Goal: Task Accomplishment & Management: Manage account settings

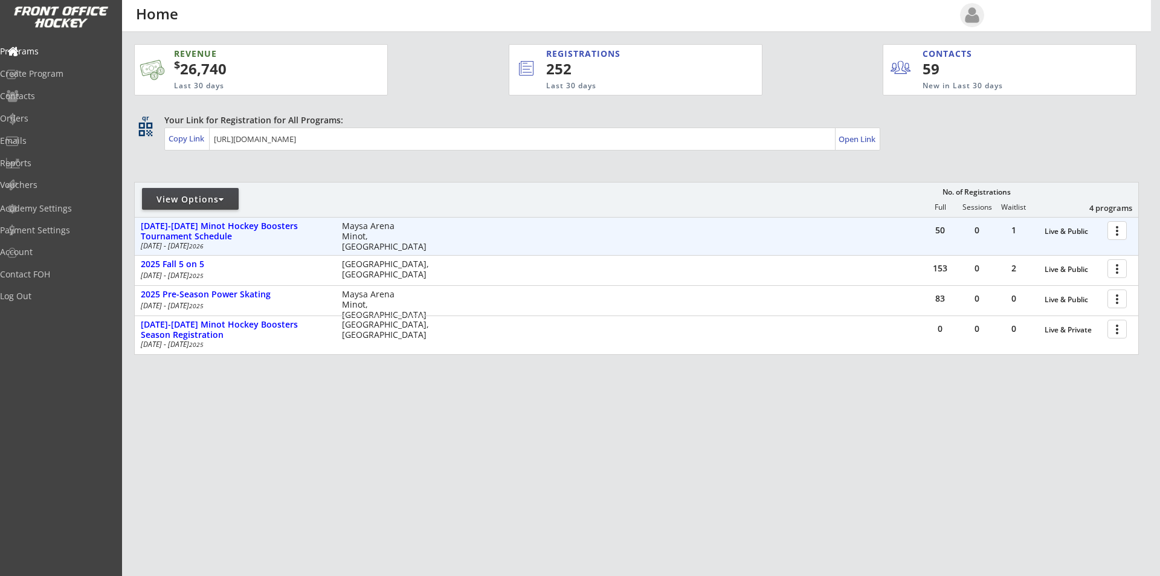
click at [1119, 230] on div at bounding box center [1119, 229] width 21 height 21
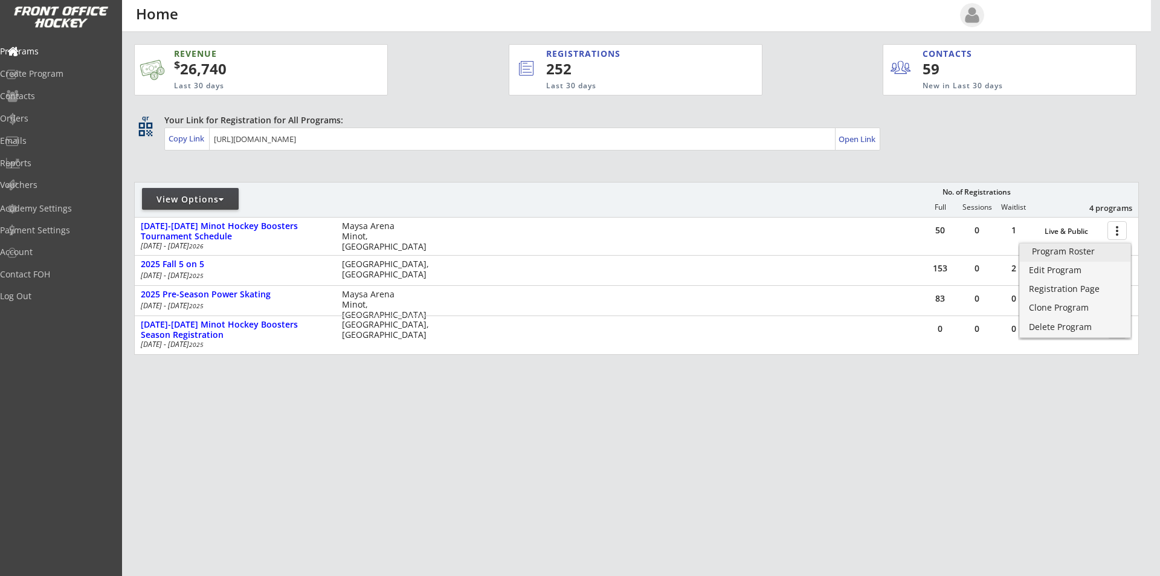
click at [1073, 256] on div "Program Roster" at bounding box center [1075, 251] width 86 height 8
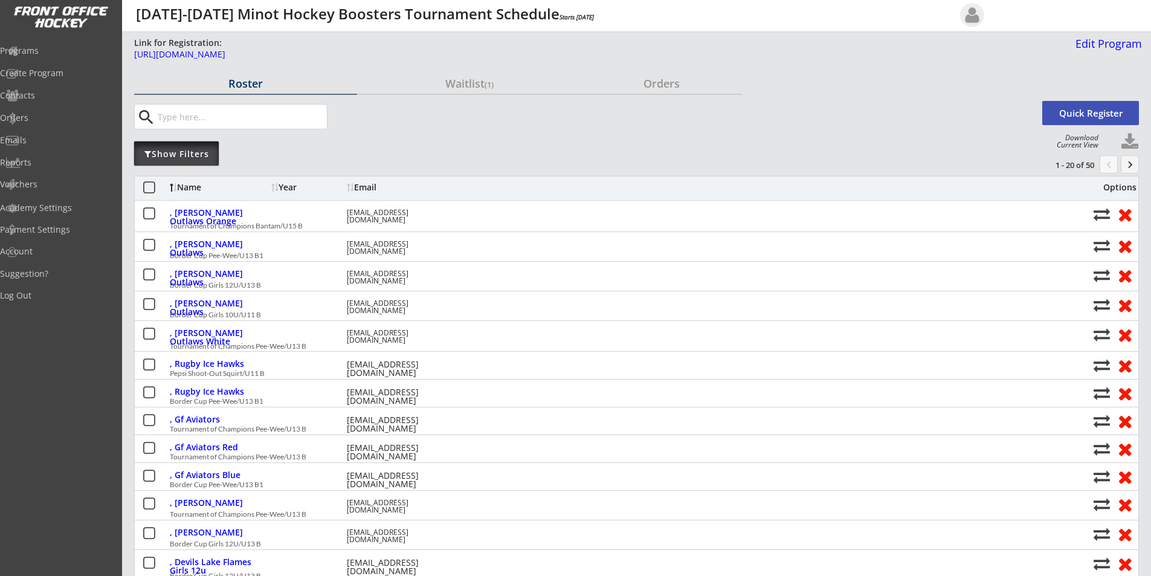
click at [185, 157] on div "Show Filters" at bounding box center [176, 154] width 85 height 12
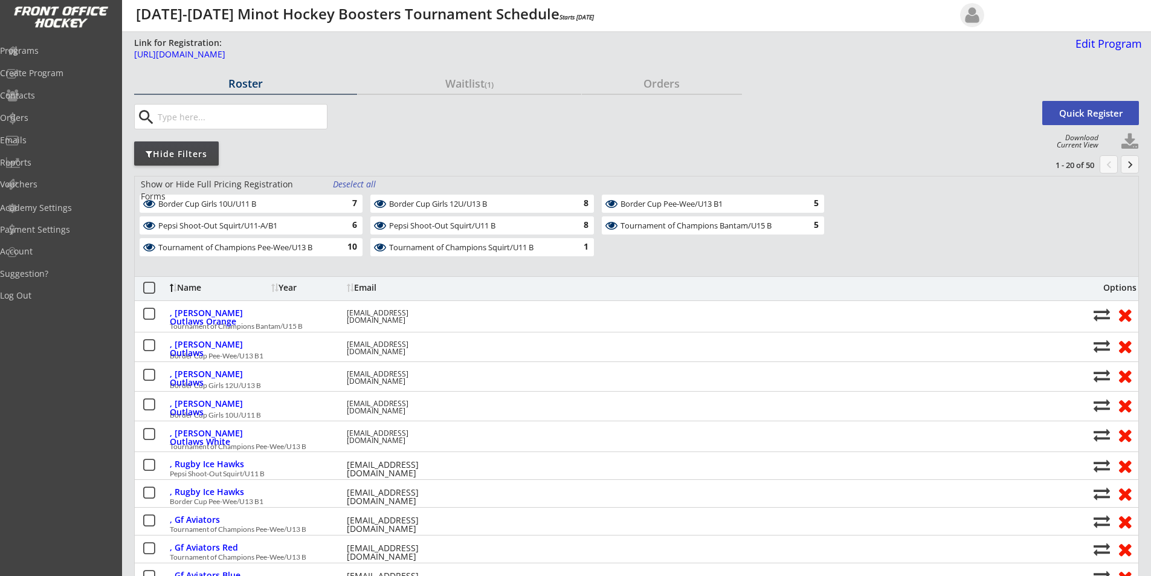
click at [345, 181] on div "Deselect all" at bounding box center [355, 184] width 45 height 12
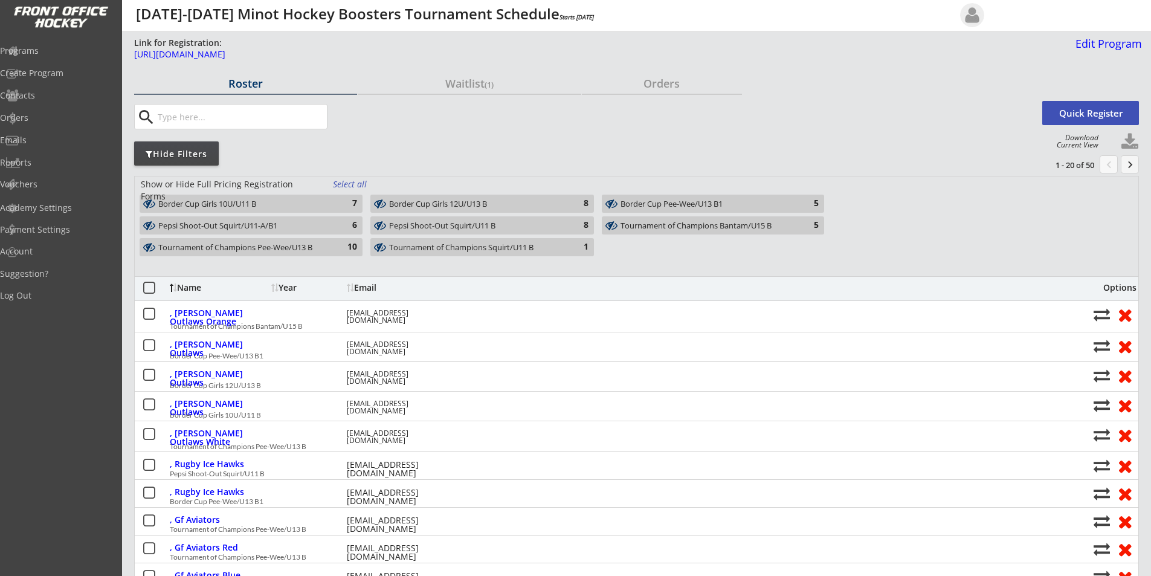
click at [463, 228] on div "Pepsi Shoot-Out Squirt/U11 B" at bounding box center [475, 226] width 172 height 10
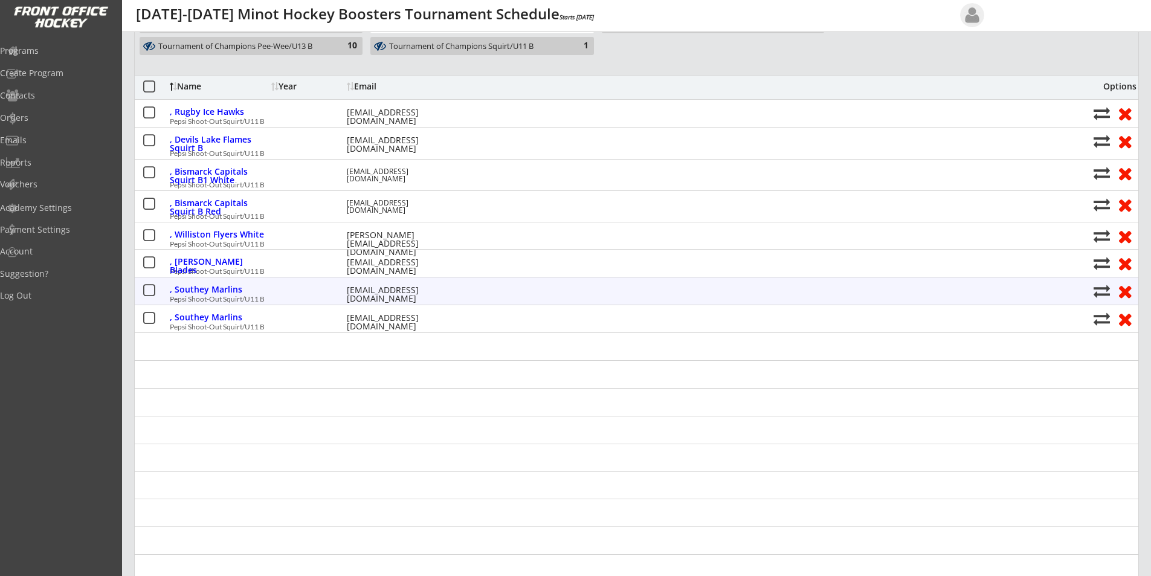
scroll to position [242, 0]
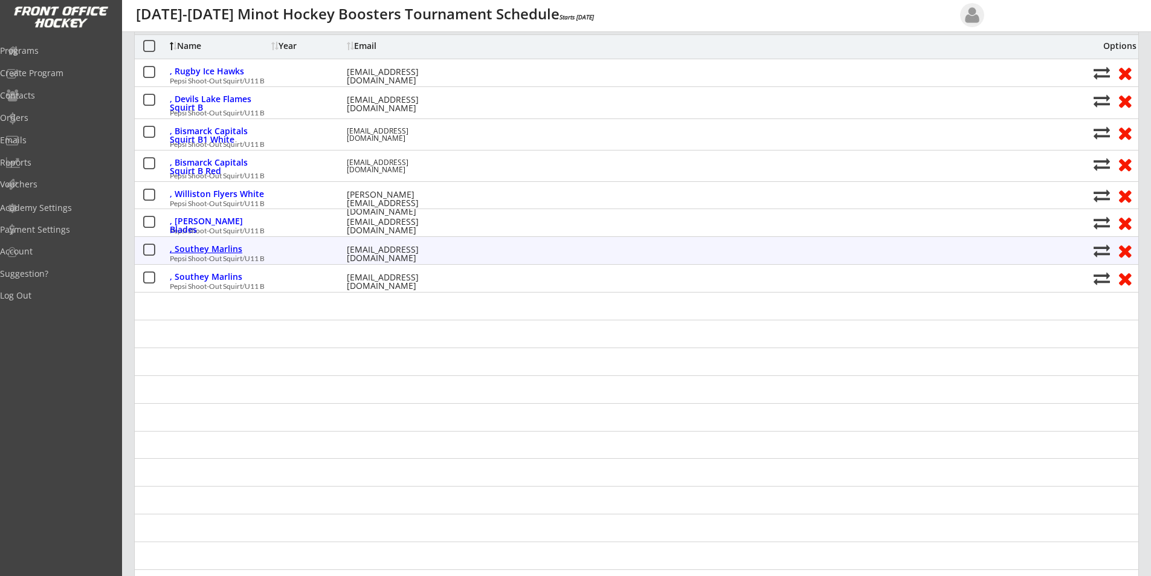
click at [221, 247] on div ", Southey Marlins" at bounding box center [219, 249] width 99 height 8
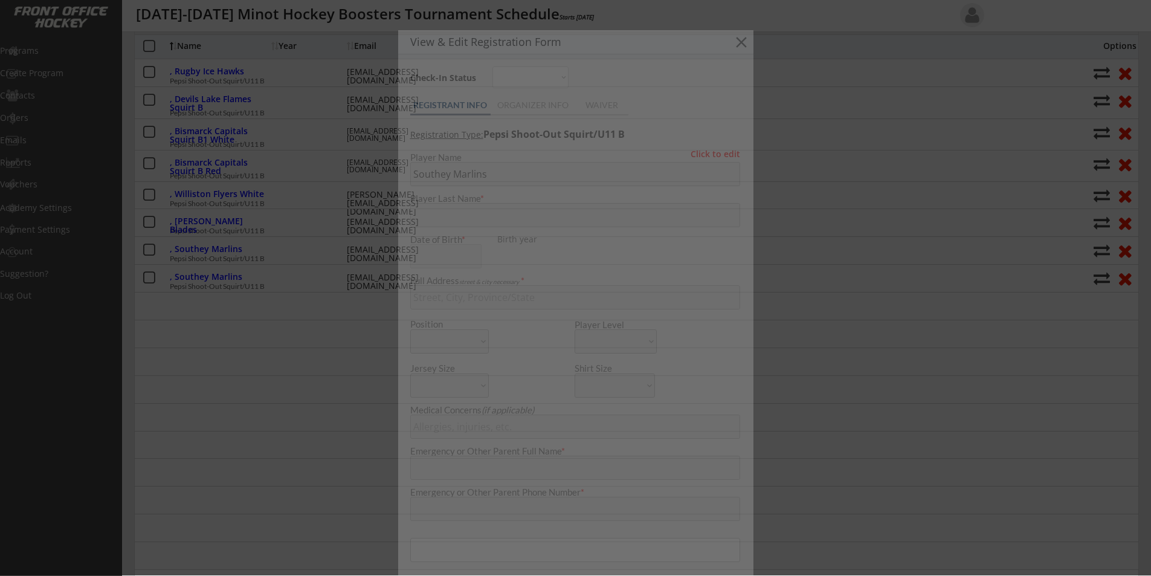
type input "Derek Wold derekwold@gmail.com"
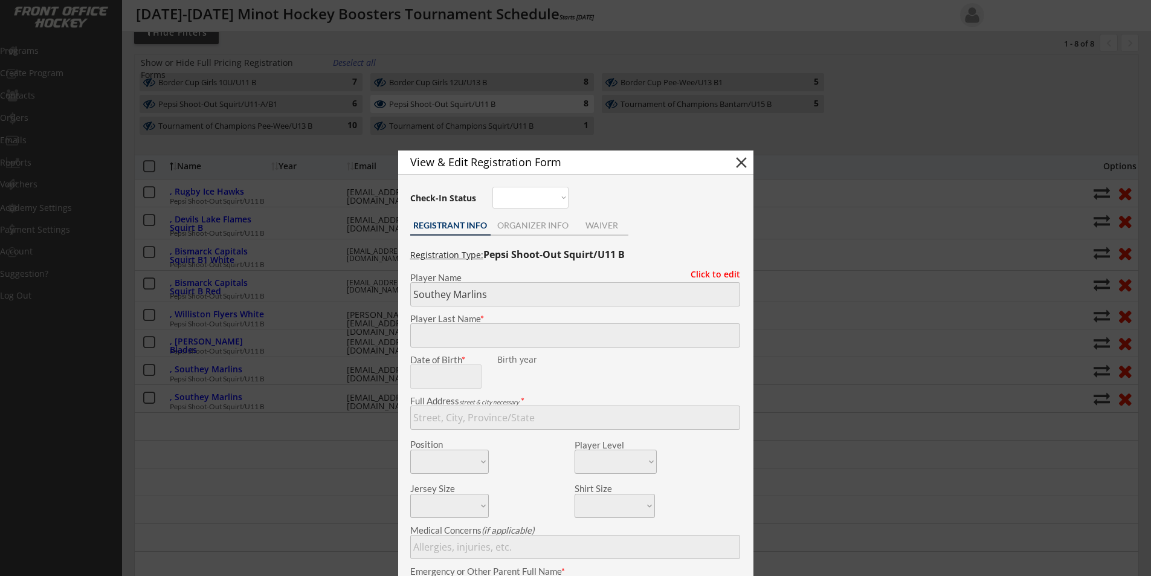
scroll to position [121, 0]
click at [742, 160] on button "close" at bounding box center [741, 163] width 18 height 18
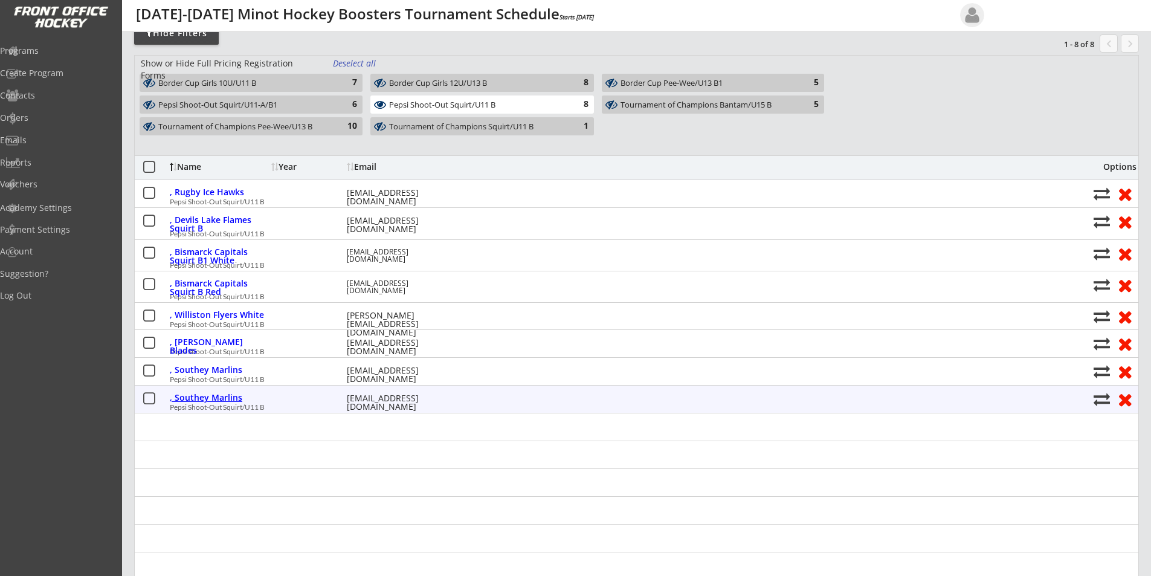
click at [215, 395] on div ", Southey Marlins" at bounding box center [219, 397] width 99 height 8
type input "Southey Marlins"
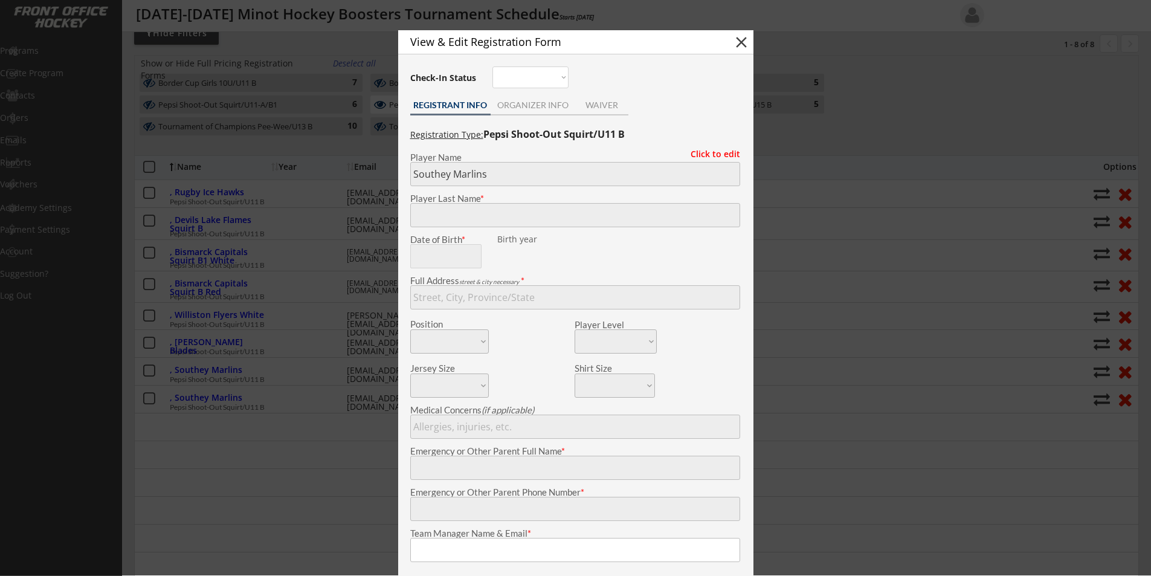
type input "Derek Wold derekwold@gmail.com"
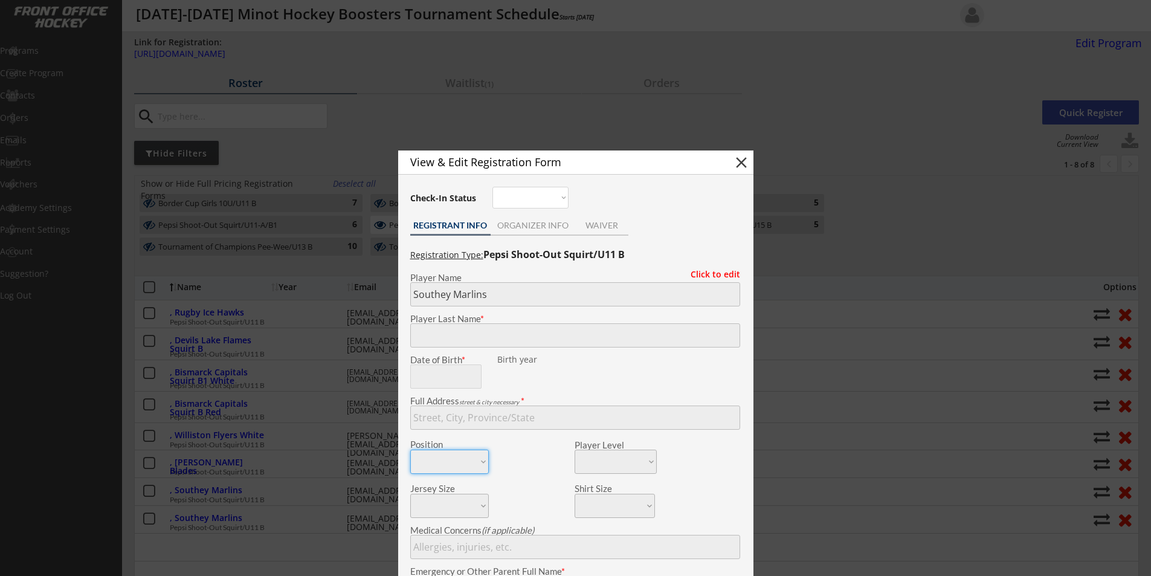
scroll to position [0, 0]
click at [741, 161] on button "close" at bounding box center [741, 163] width 18 height 18
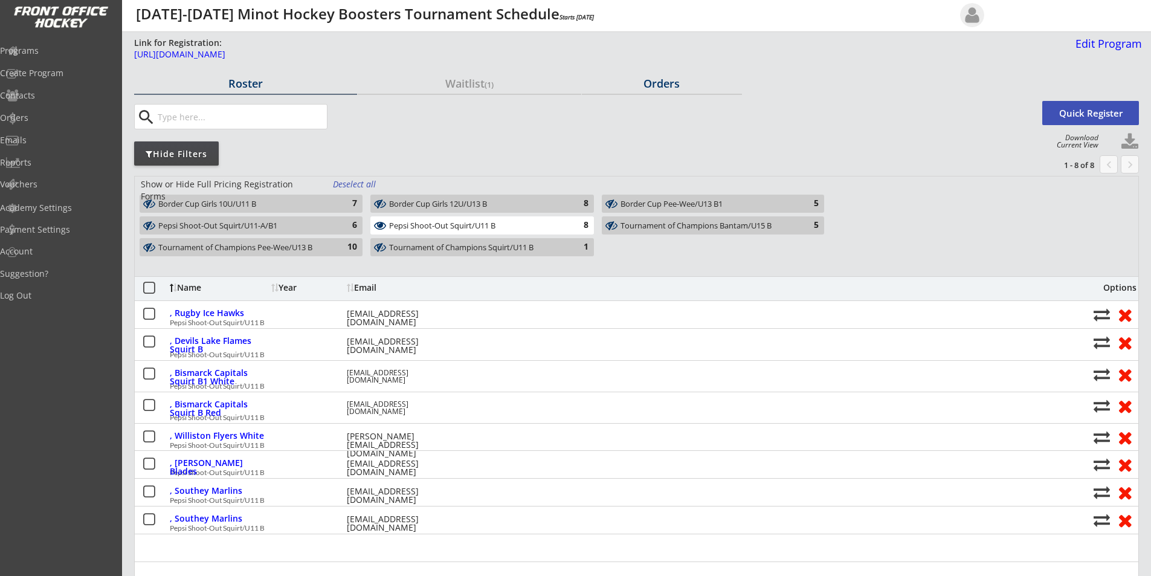
click at [654, 82] on div "Orders" at bounding box center [662, 83] width 160 height 11
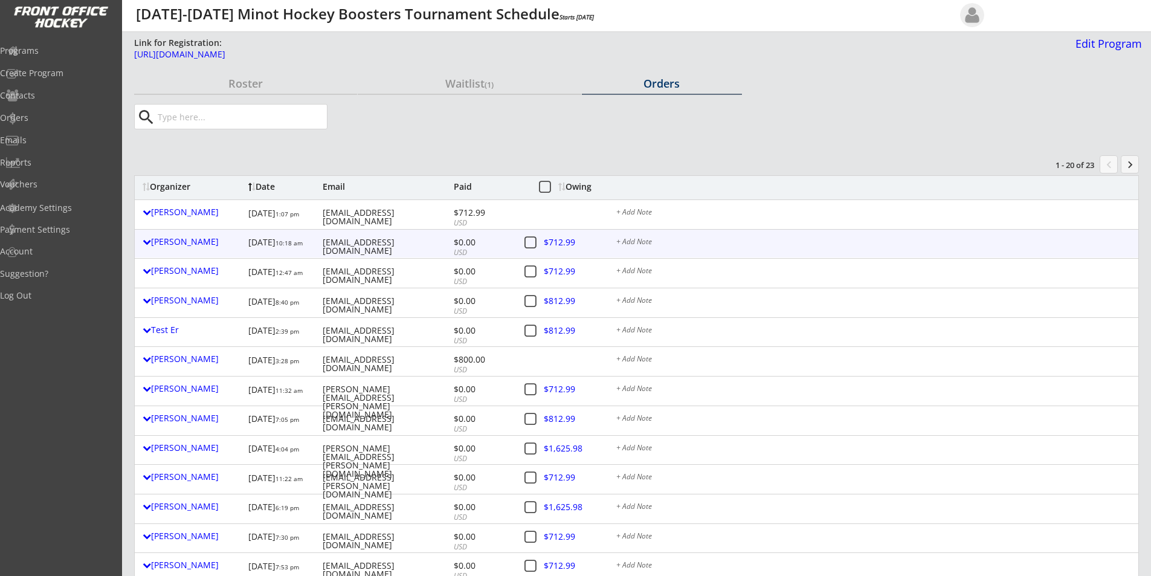
click at [560, 239] on div at bounding box center [569, 244] width 53 height 15
click at [189, 241] on div "[PERSON_NAME]" at bounding box center [193, 241] width 100 height 8
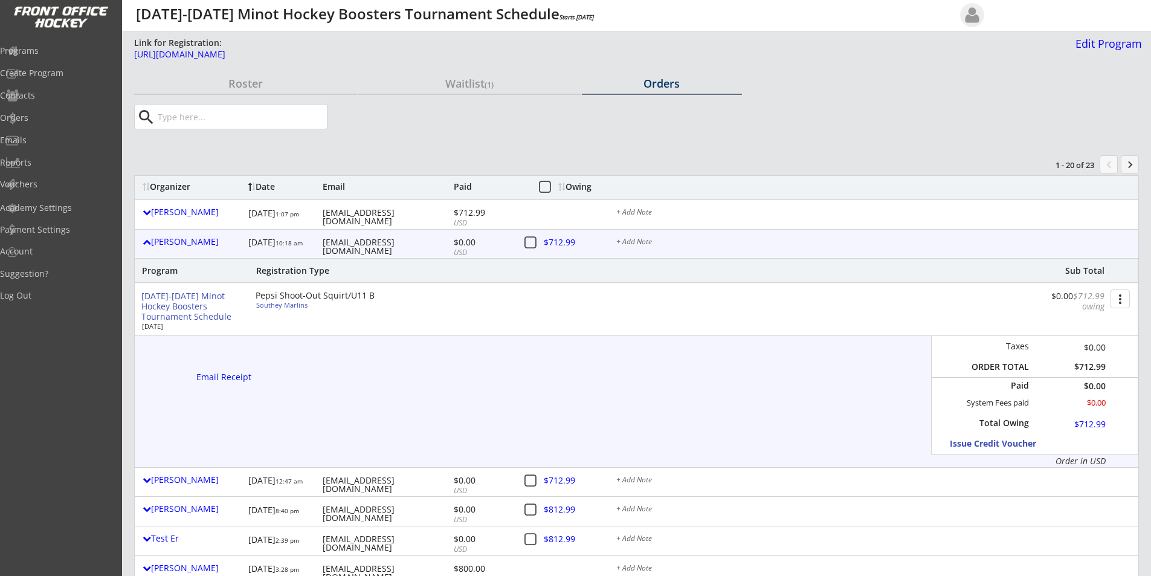
click at [563, 242] on div at bounding box center [569, 244] width 53 height 15
click at [251, 79] on div "Roster" at bounding box center [245, 83] width 223 height 11
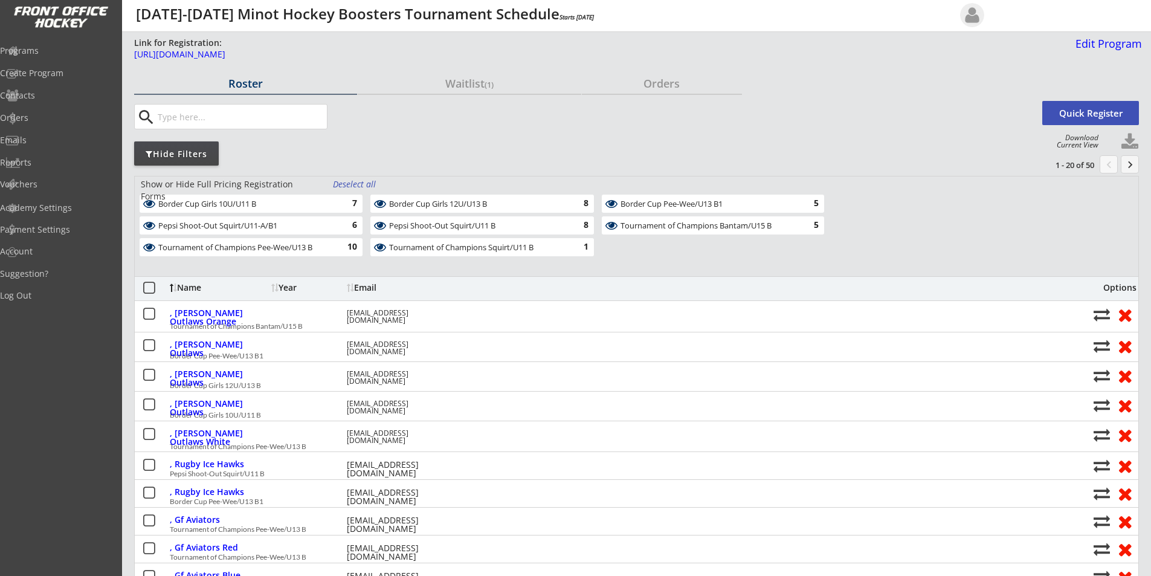
click at [343, 182] on div "Deselect all" at bounding box center [355, 184] width 45 height 12
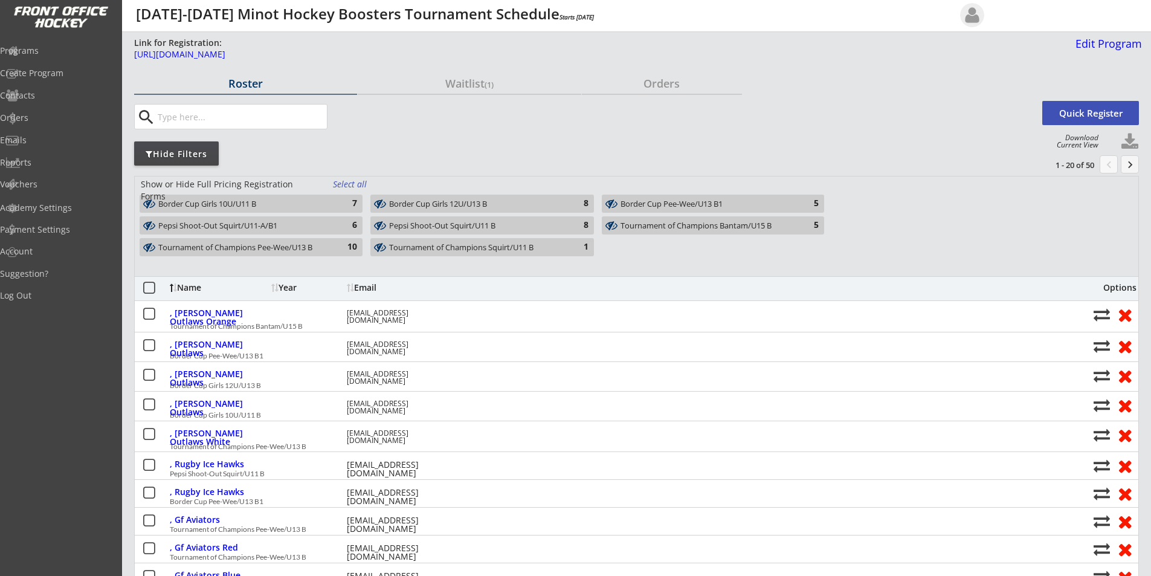
click at [435, 228] on div "Pepsi Shoot-Out Squirt/U11 B" at bounding box center [475, 226] width 172 height 10
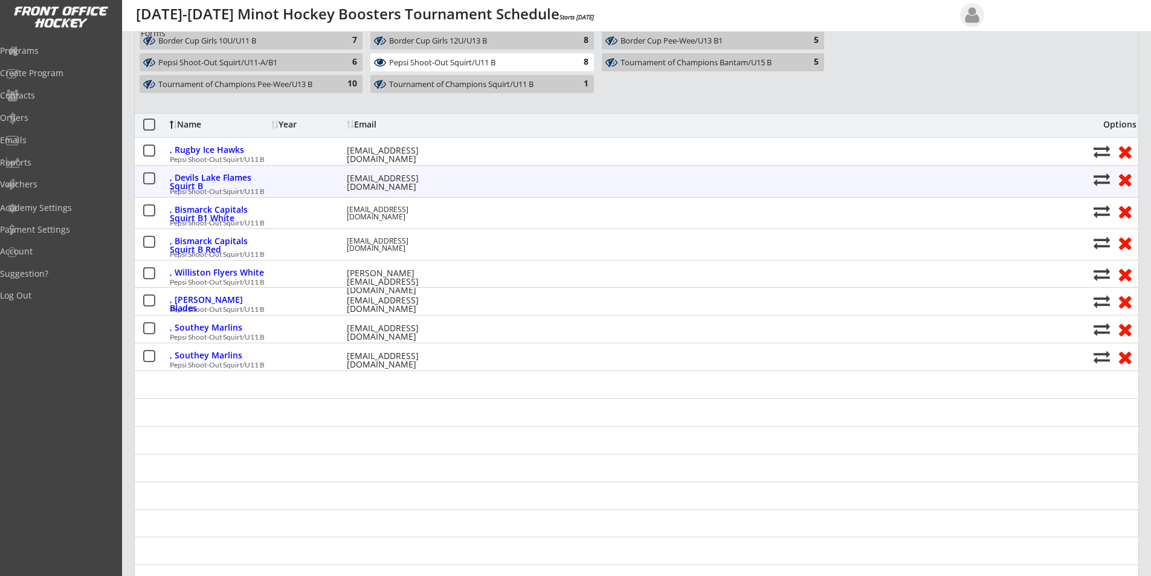
scroll to position [181, 0]
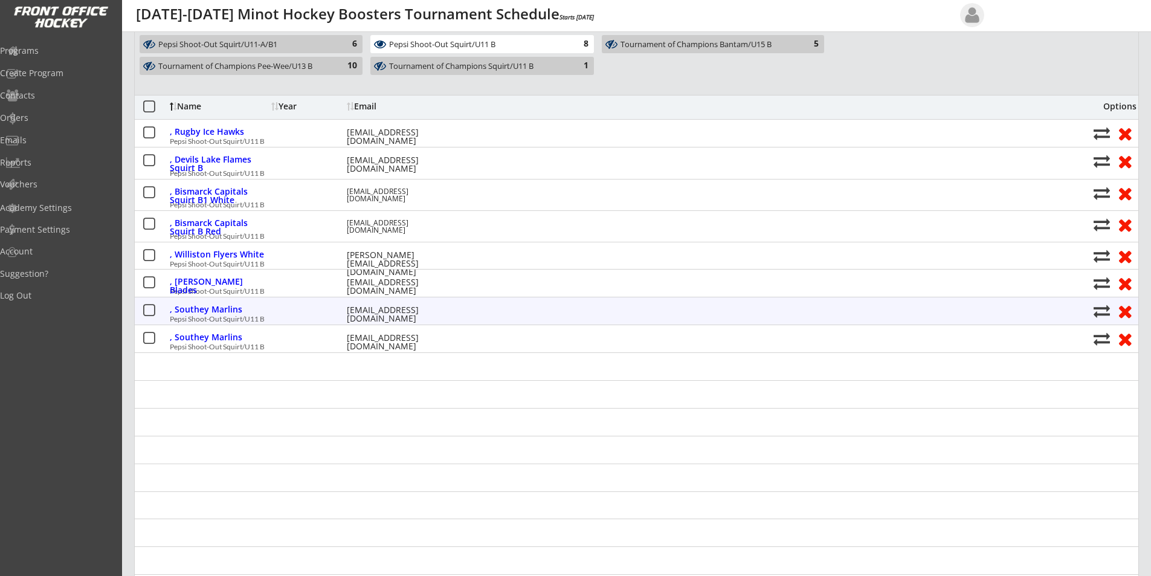
click at [1102, 314] on button at bounding box center [1102, 311] width 16 height 16
select select ""1348695171700984260__LOOKUP__1742414246426x100556735635783680""
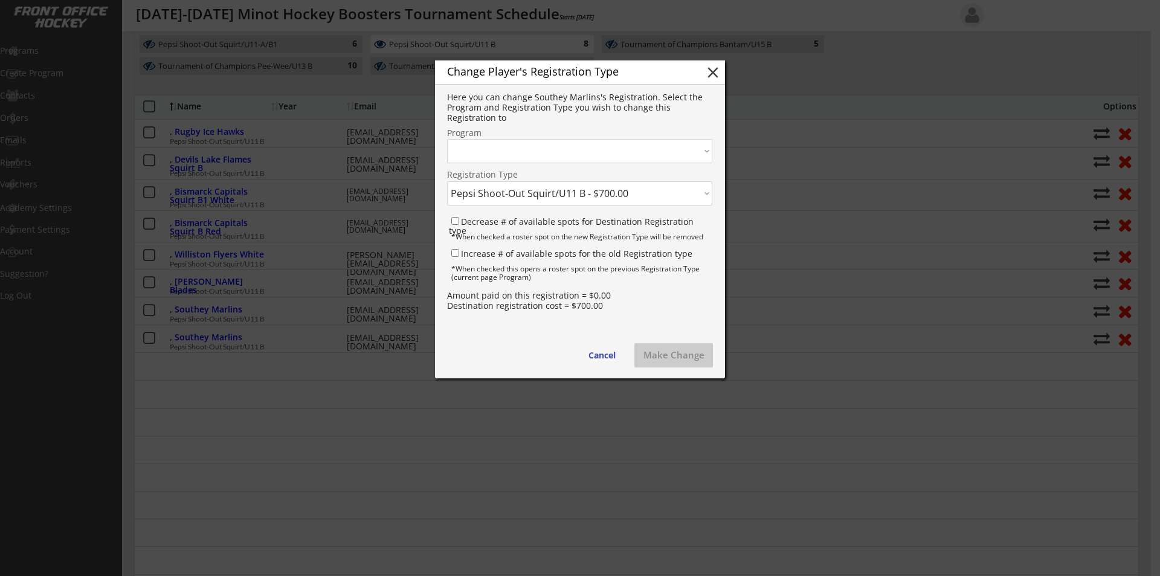
select select ""1348695171700984260__LOOKUP__1742412820987x537569710311735300""
click at [454, 254] on input "Increase # of available spots for the old Registration type" at bounding box center [455, 253] width 8 height 8
checkbox input "true"
click at [452, 221] on input "Decrease # of available spots for Destination Registration type" at bounding box center [455, 221] width 8 height 8
checkbox input "true"
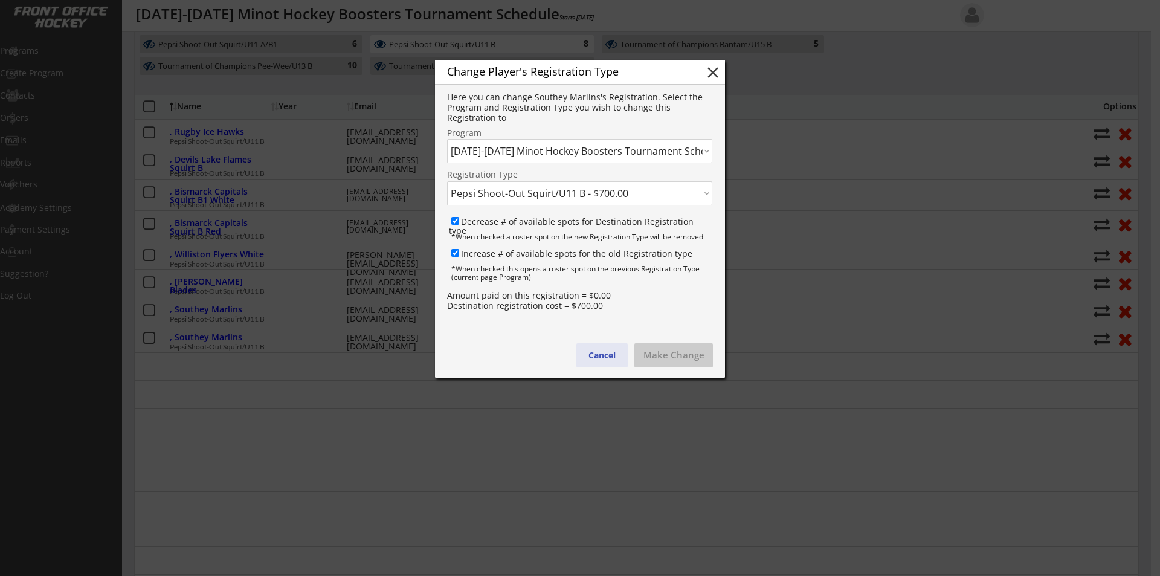
click at [603, 350] on button "Cancel" at bounding box center [602, 355] width 51 height 24
select select ""PLACEHOLDER_1427118222253""
checkbox input "false"
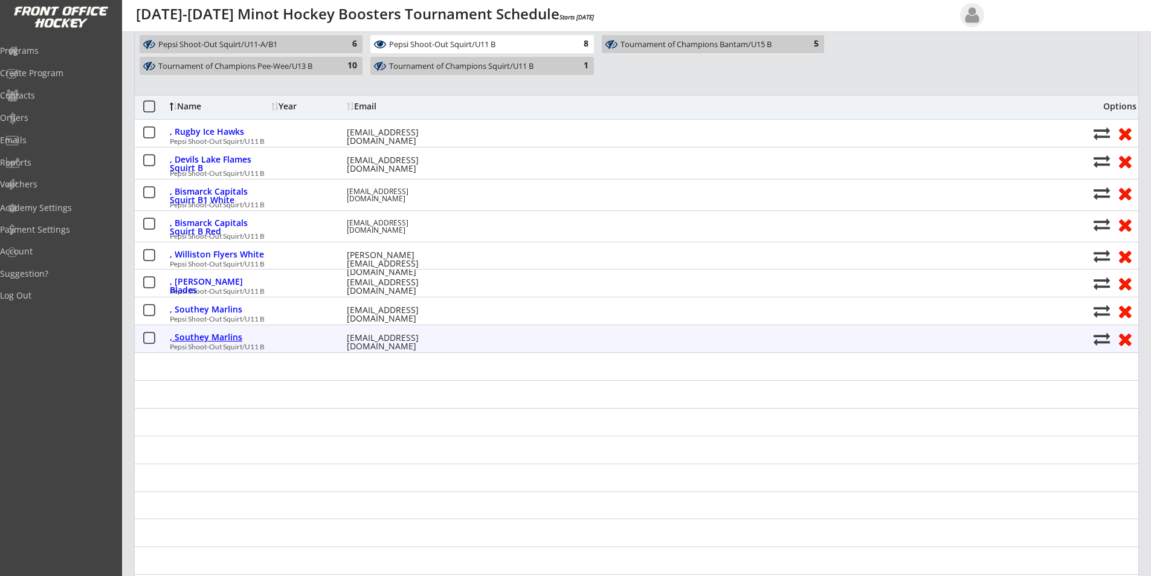
click at [230, 337] on div ", Southey Marlins" at bounding box center [219, 337] width 99 height 8
type input "Southey Marlins"
type input "Derek Wold derekwold@gmail.com"
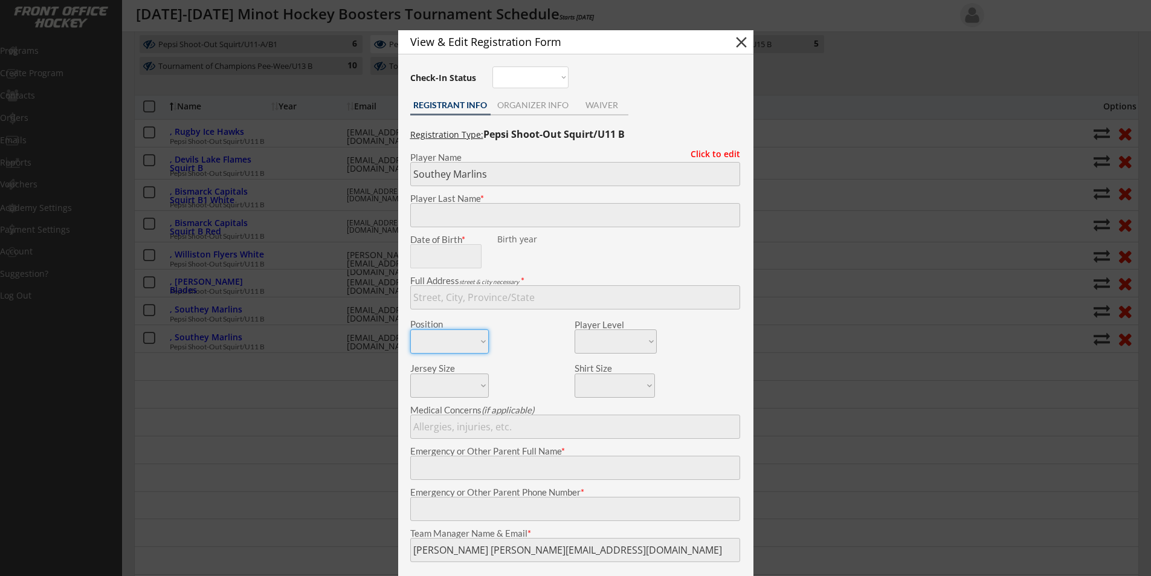
click at [741, 39] on button "close" at bounding box center [741, 42] width 18 height 18
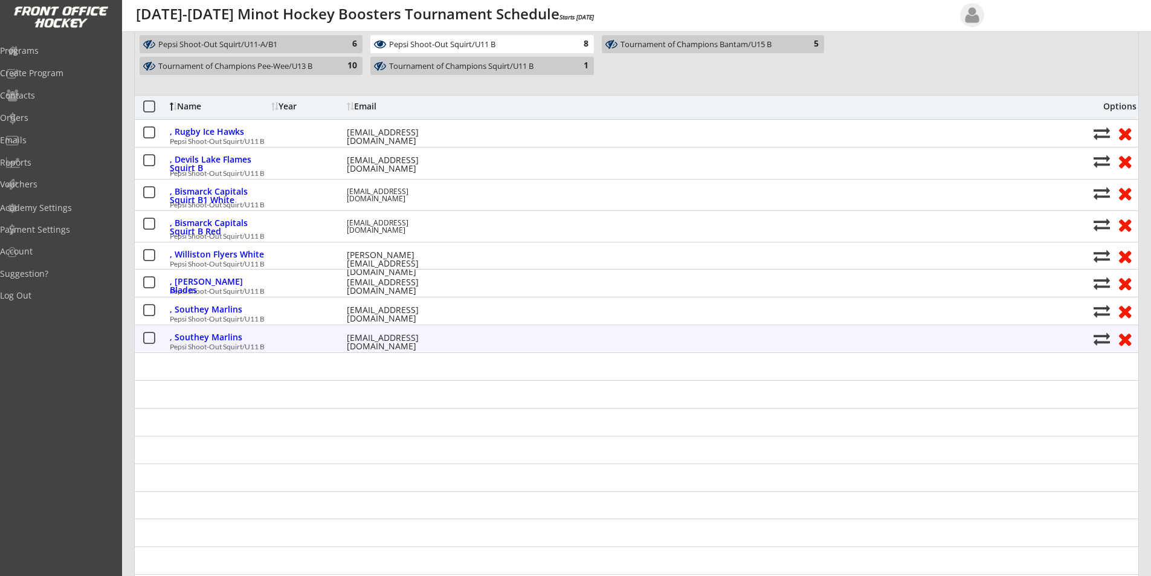
click at [1103, 340] on button at bounding box center [1102, 339] width 16 height 16
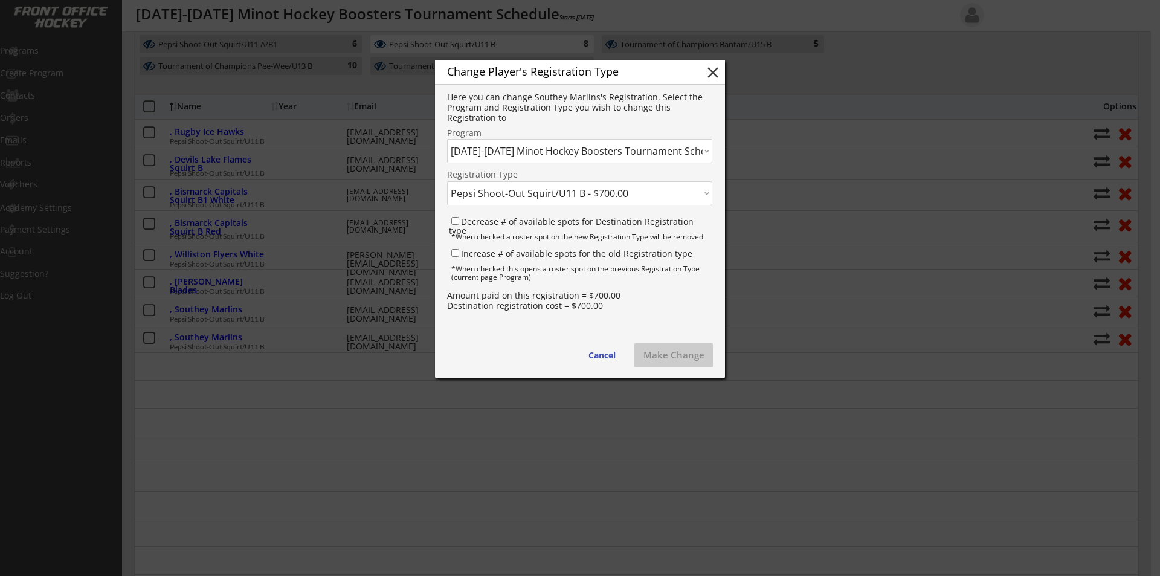
click at [716, 70] on button "close" at bounding box center [713, 72] width 18 height 18
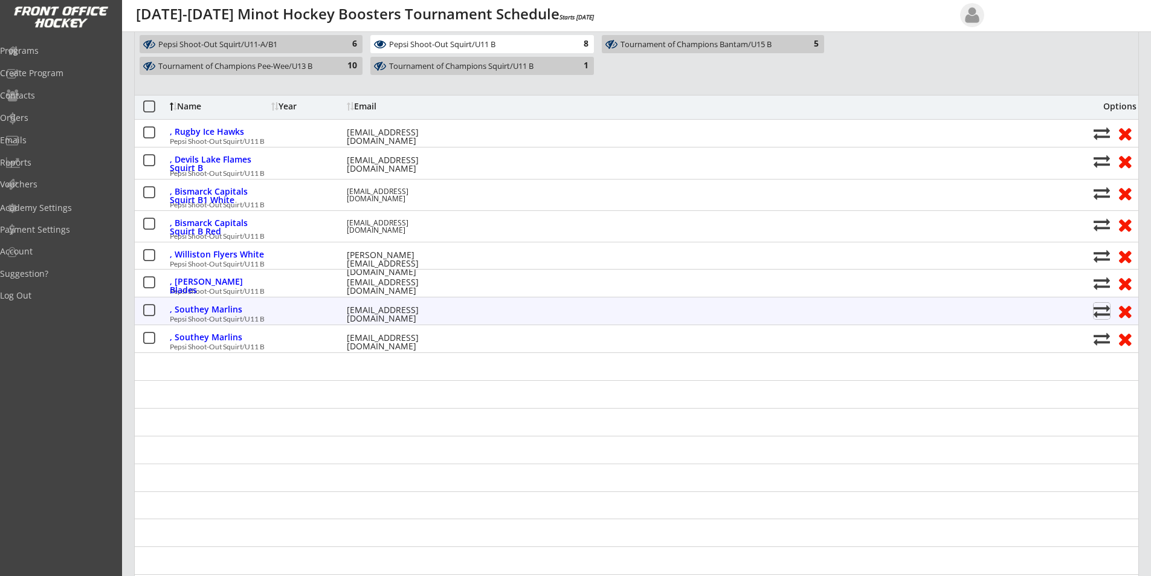
click at [1107, 309] on button at bounding box center [1102, 311] width 16 height 16
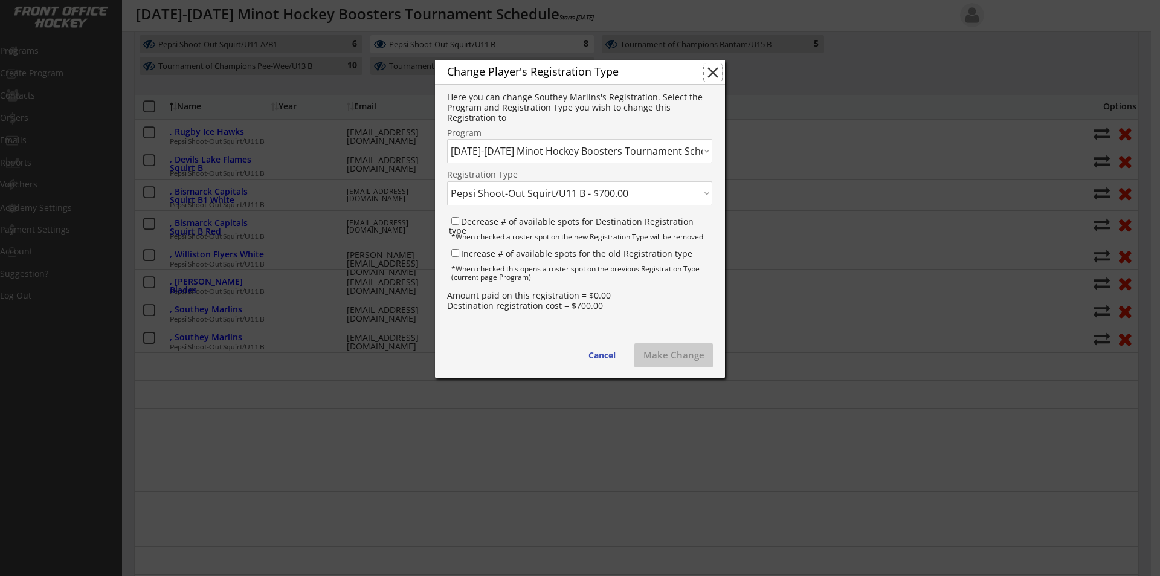
click at [714, 72] on button "close" at bounding box center [713, 72] width 18 height 18
select select ""PLACEHOLDER_1427118222253""
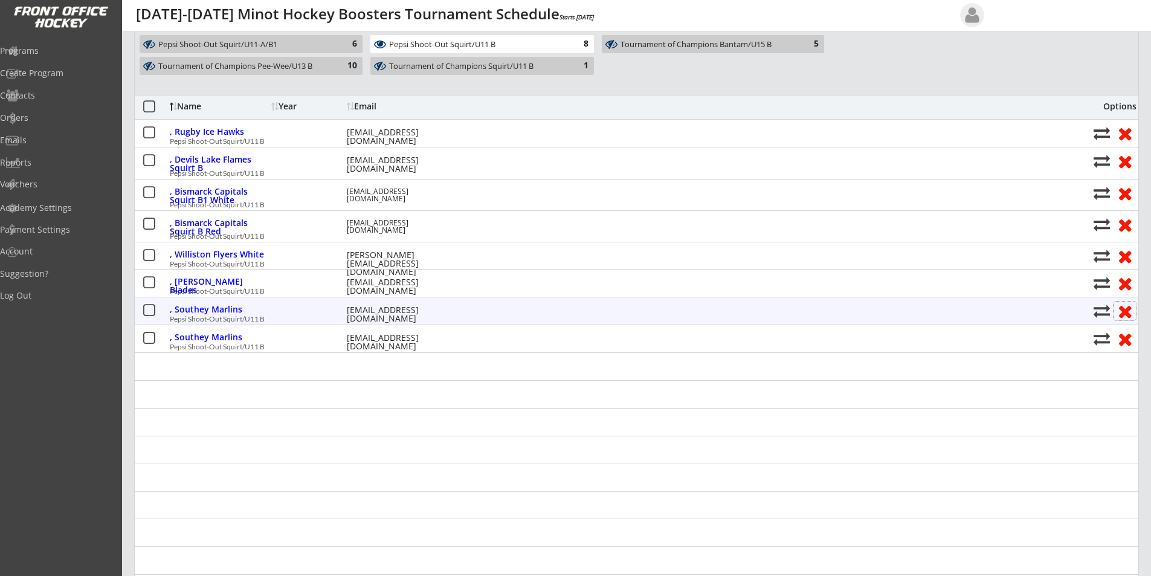
click at [1125, 308] on button at bounding box center [1125, 311] width 22 height 19
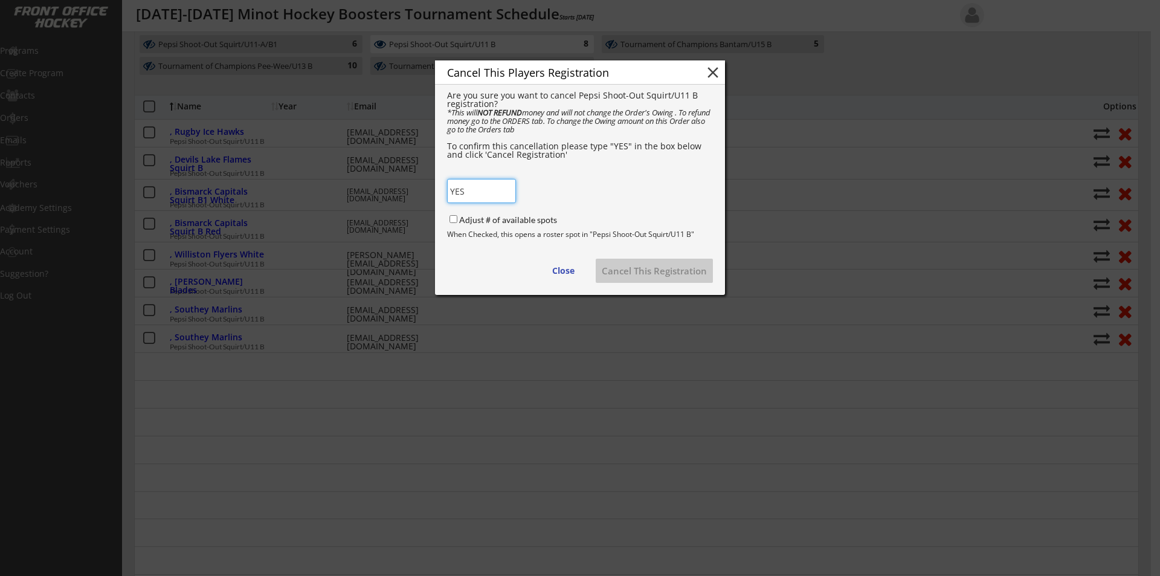
type input "YES"
click at [452, 221] on input "Adjust # of available spots" at bounding box center [454, 219] width 8 height 8
checkbox input "true"
click at [684, 271] on button "Cancel This Registration" at bounding box center [654, 271] width 117 height 24
checkbox input "false"
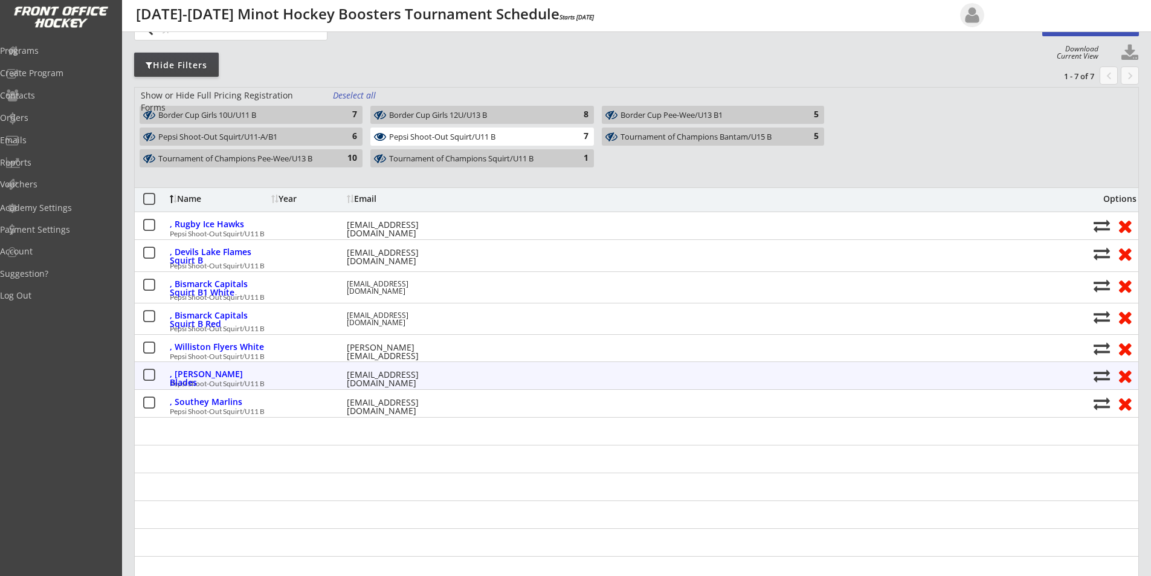
scroll to position [0, 0]
